Goal: Information Seeking & Learning: Learn about a topic

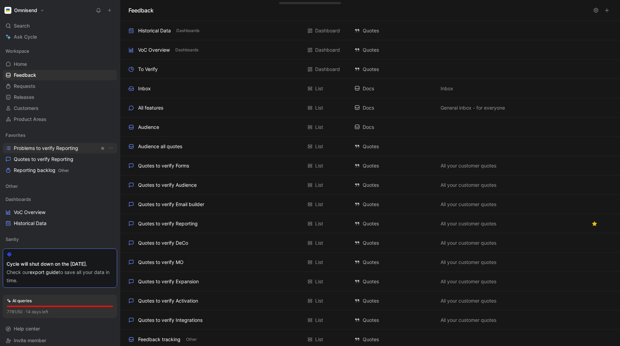
click at [45, 146] on span "Problems to verify Reporting" at bounding box center [46, 148] width 64 height 7
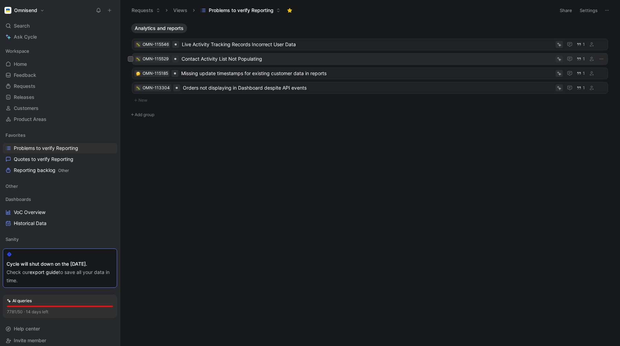
click at [215, 59] on span "Contact Activity List Not Populating" at bounding box center [366, 59] width 371 height 8
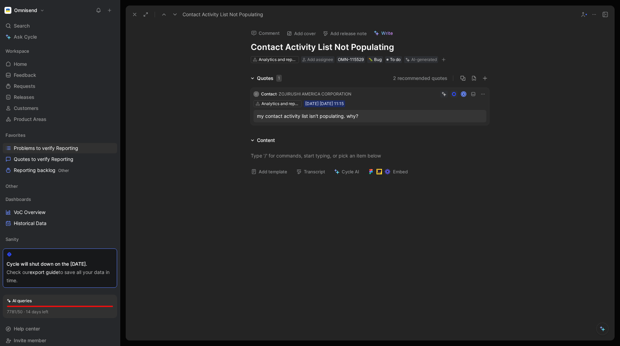
click at [482, 92] on icon at bounding box center [483, 94] width 6 height 6
click at [456, 83] on button "Discard" at bounding box center [456, 84] width 27 height 10
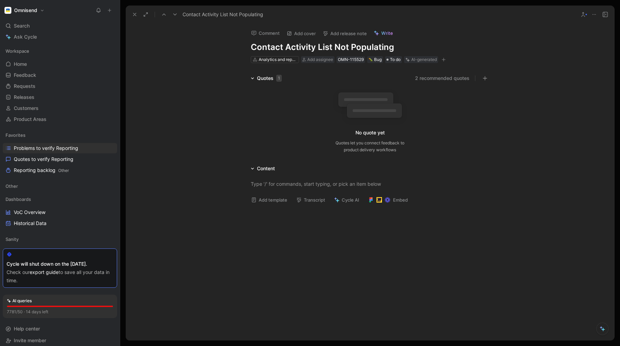
click at [594, 13] on icon at bounding box center [594, 15] width 6 height 6
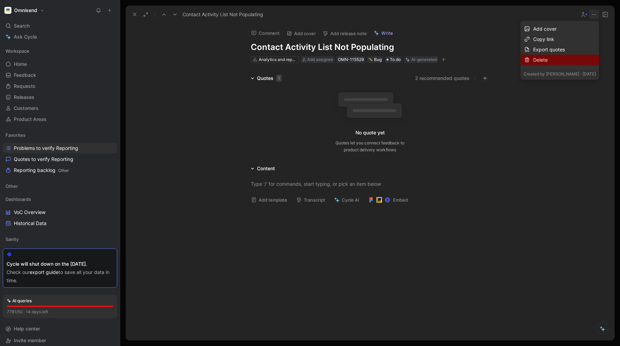
click at [533, 61] on div "Delete" at bounding box center [564, 60] width 63 height 8
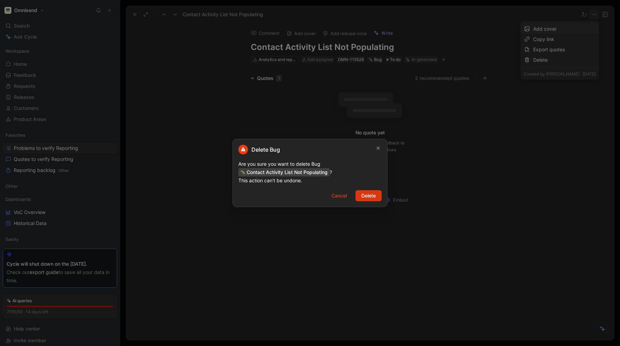
click at [372, 196] on span "Delete" at bounding box center [368, 195] width 14 height 8
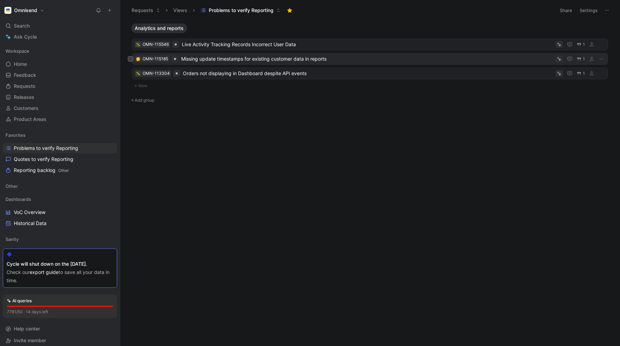
click at [210, 58] on span "Missing update timestamps for existing customer data in reports" at bounding box center [367, 59] width 372 height 8
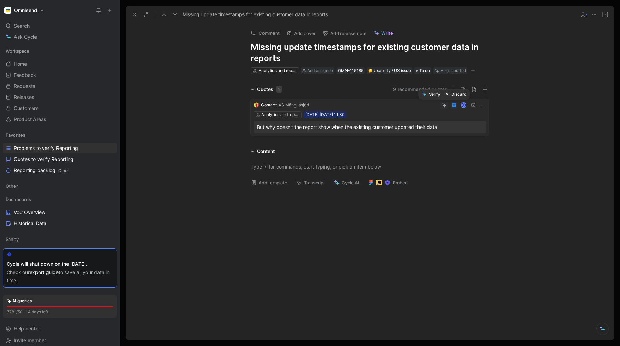
click at [454, 95] on button "Discard" at bounding box center [456, 95] width 27 height 10
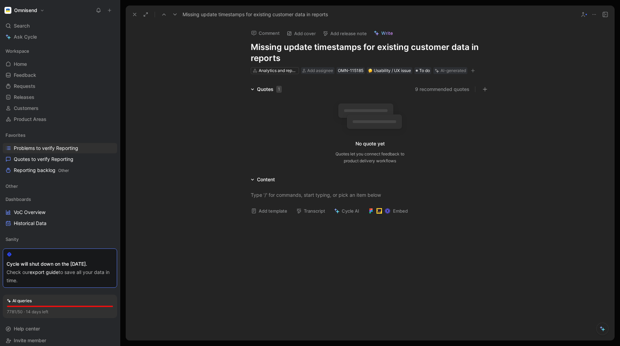
click at [594, 14] on icon at bounding box center [594, 15] width 6 height 6
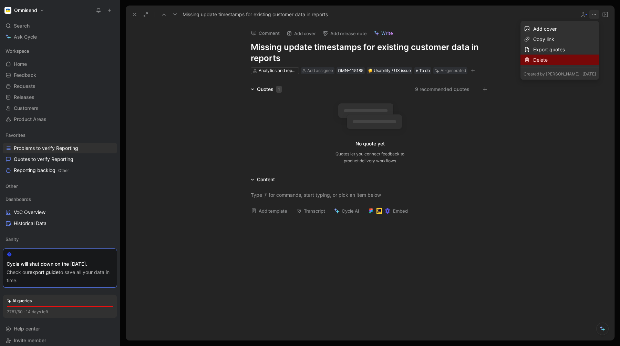
click at [533, 61] on div "Delete" at bounding box center [564, 60] width 63 height 8
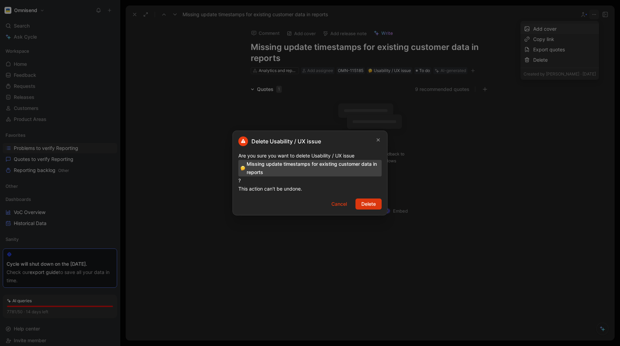
click at [366, 208] on span "Delete" at bounding box center [368, 204] width 14 height 8
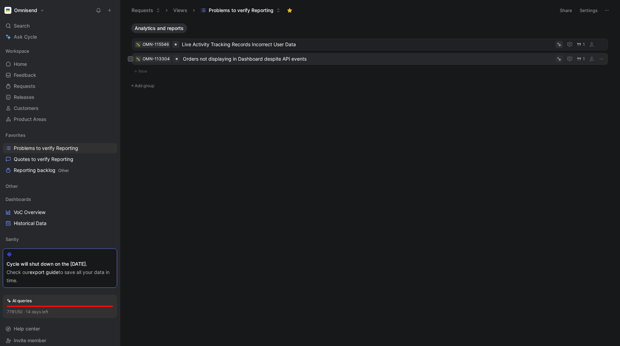
click at [214, 58] on span "Orders not displaying in Dashboard despite API events" at bounding box center [368, 59] width 370 height 8
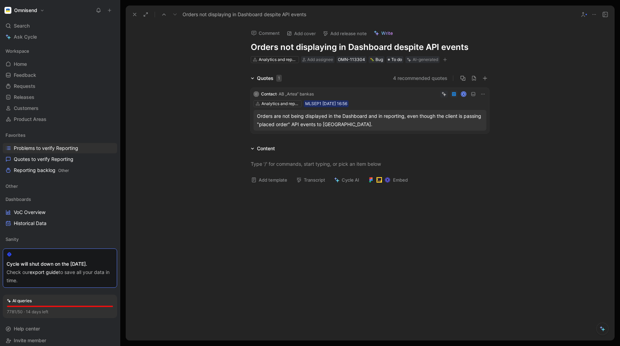
click at [469, 197] on div at bounding box center [370, 241] width 488 height 104
click at [454, 83] on button "Discard" at bounding box center [456, 84] width 27 height 10
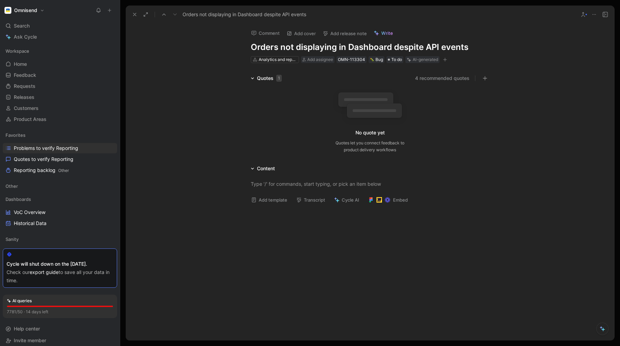
click at [593, 16] on icon at bounding box center [594, 15] width 6 height 6
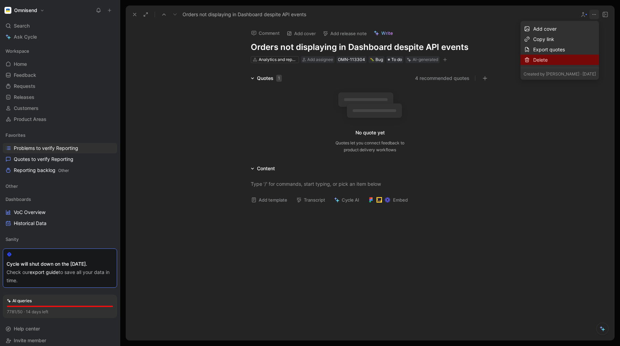
click at [536, 59] on div "Delete" at bounding box center [564, 60] width 63 height 8
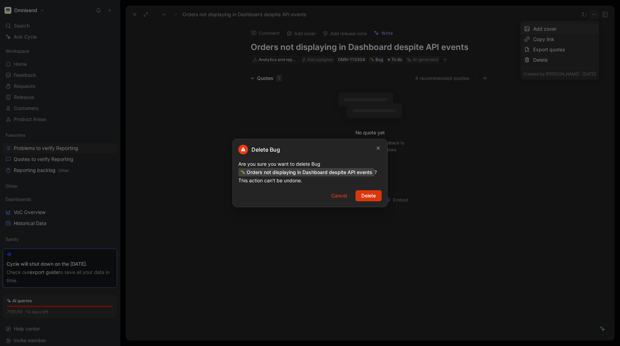
click at [377, 193] on button "Delete" at bounding box center [368, 195] width 26 height 11
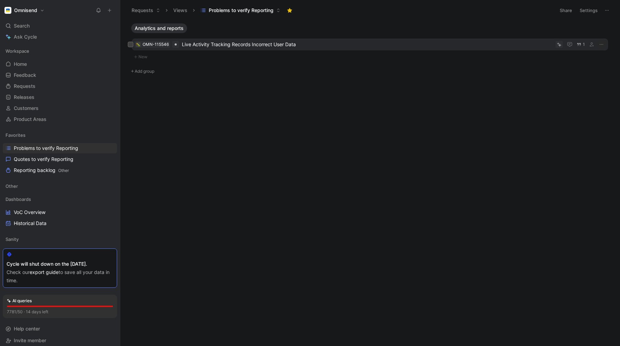
click at [233, 45] on span "Live Activity Tracking Records Incorrect User Data" at bounding box center [367, 44] width 371 height 8
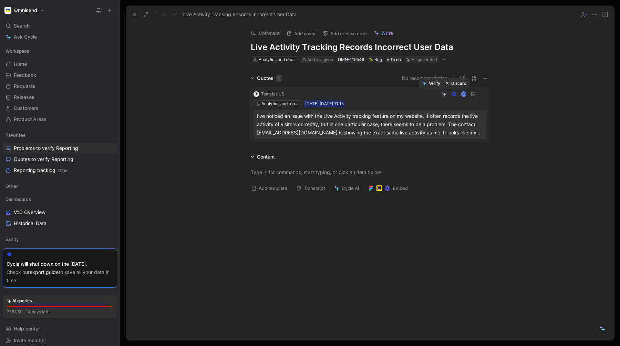
click at [457, 83] on button "Discard" at bounding box center [456, 84] width 27 height 10
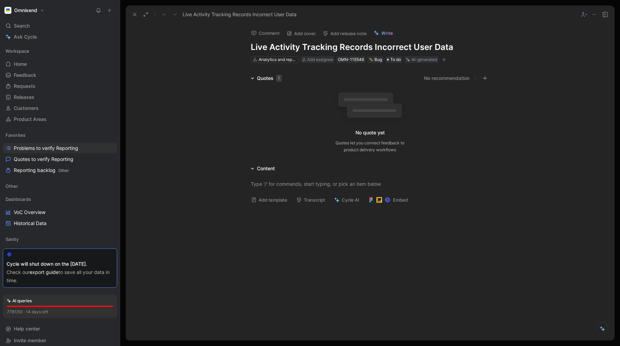
click at [594, 16] on icon at bounding box center [594, 15] width 6 height 6
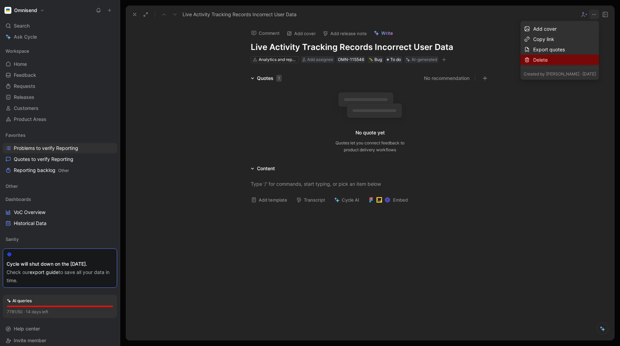
click at [533, 58] on div "Delete" at bounding box center [564, 60] width 63 height 8
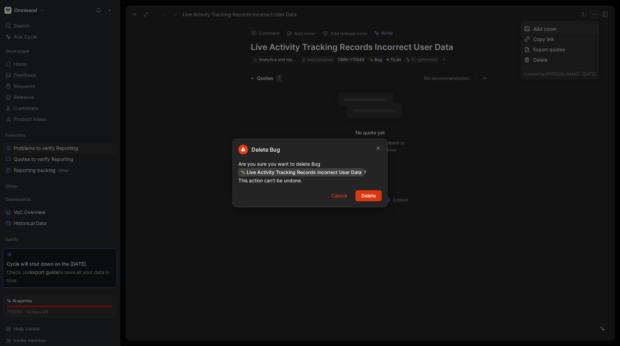
click at [374, 194] on span "Delete" at bounding box center [368, 195] width 14 height 8
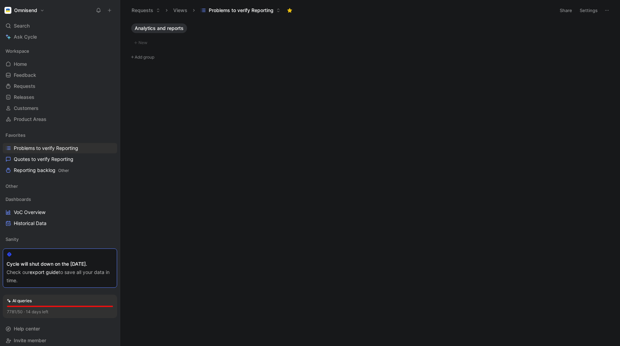
click at [582, 11] on button "Settings" at bounding box center [588, 11] width 24 height 10
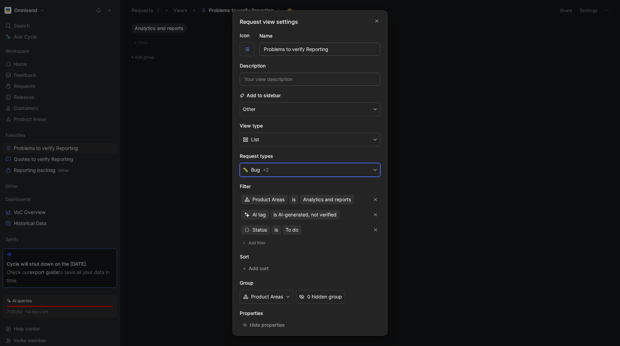
click at [295, 168] on button "Bug + 2" at bounding box center [310, 170] width 141 height 14
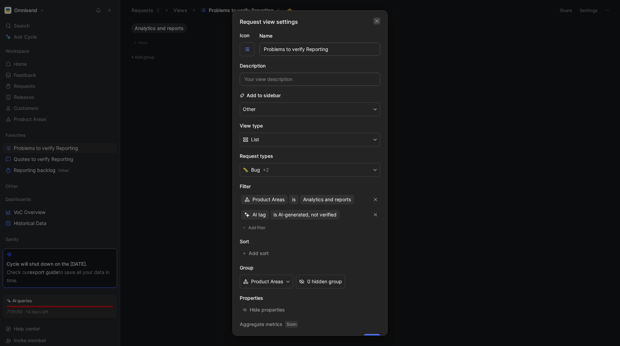
click at [377, 23] on icon "button" at bounding box center [377, 21] width 4 height 6
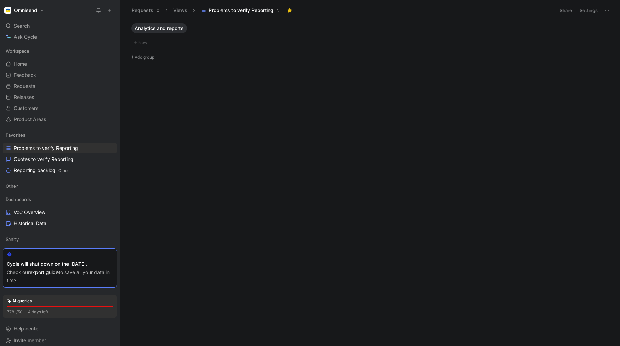
click at [328, 121] on div "Analytics and reports New Add group" at bounding box center [370, 184] width 490 height 322
click at [41, 160] on span "Quotes to verify Reporting" at bounding box center [44, 159] width 60 height 7
